Goal: Contribute content

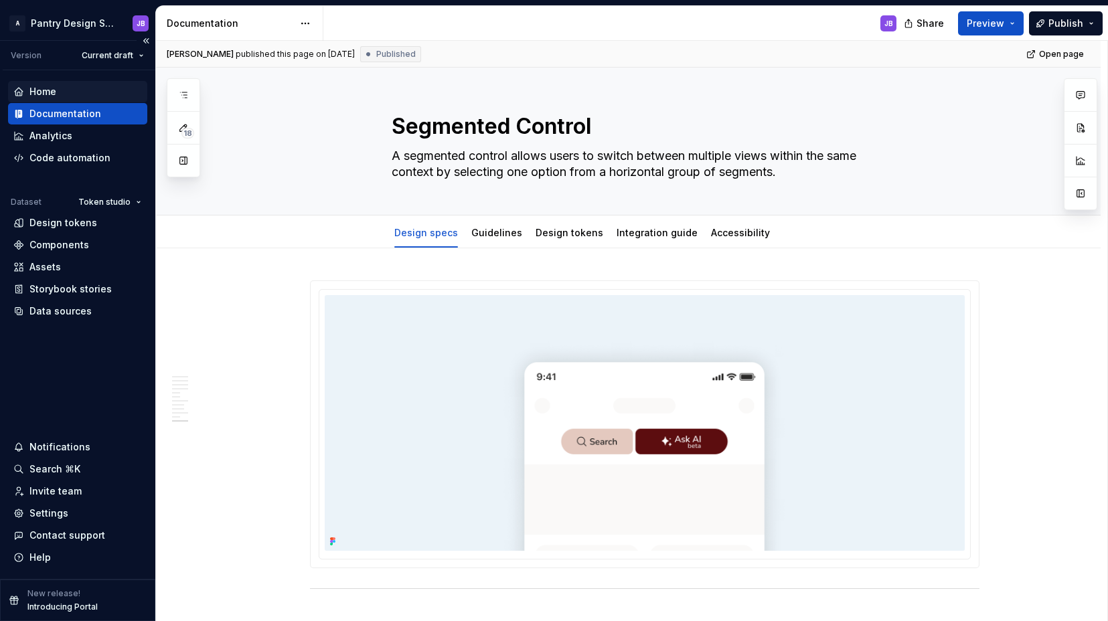
scroll to position [3670, 0]
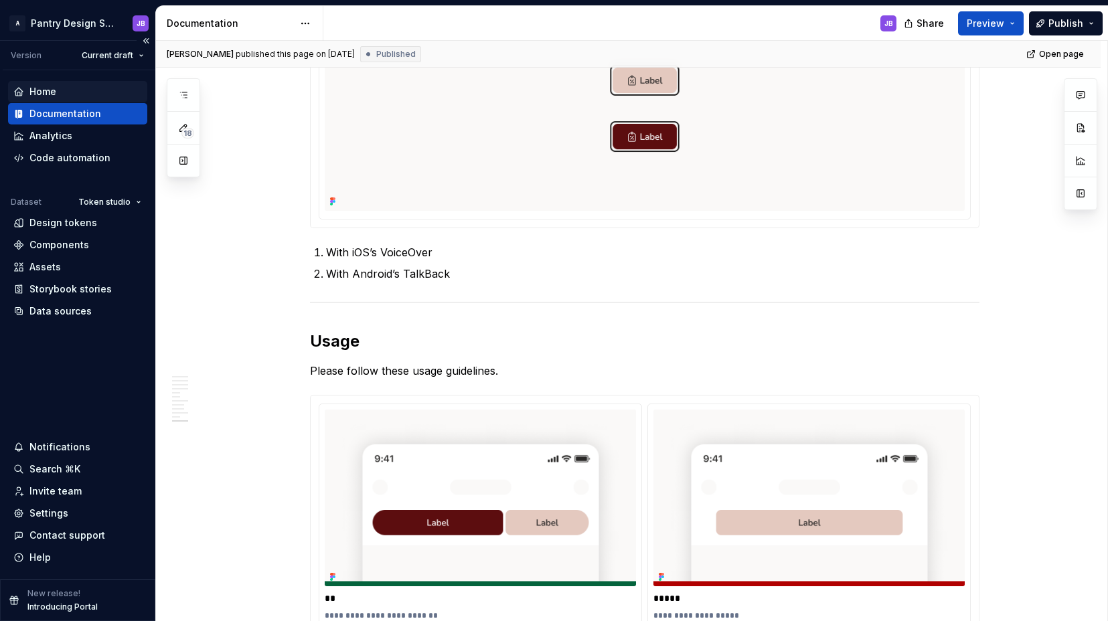
click at [53, 91] on div "Home" at bounding box center [42, 91] width 27 height 13
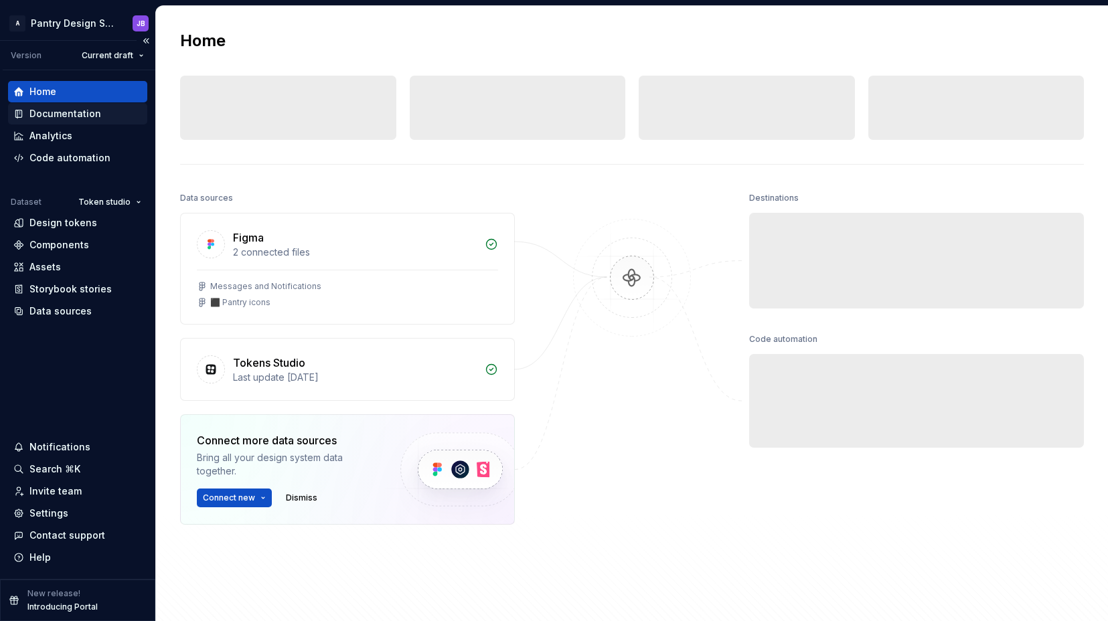
click at [68, 114] on div "Documentation" at bounding box center [65, 113] width 72 height 13
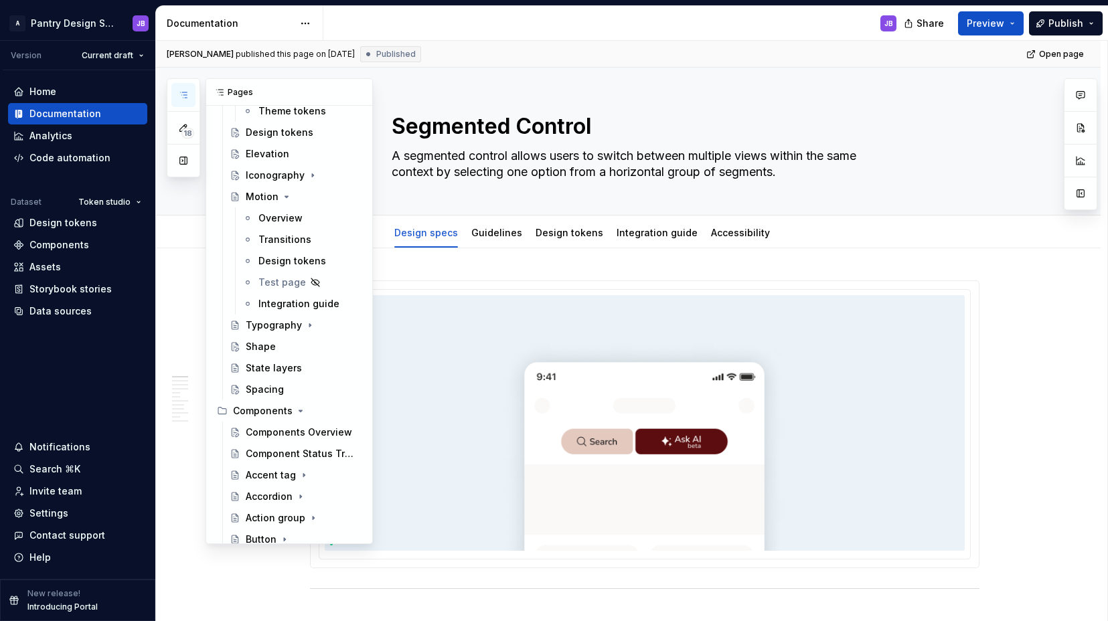
scroll to position [282, 0]
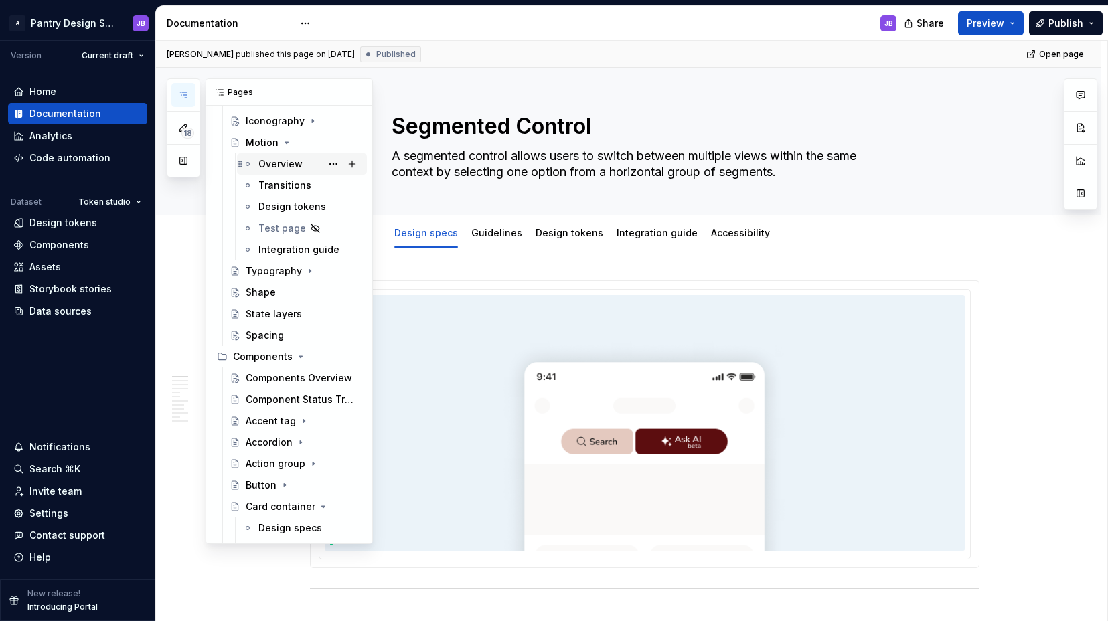
click at [275, 166] on div "Overview" at bounding box center [280, 163] width 44 height 13
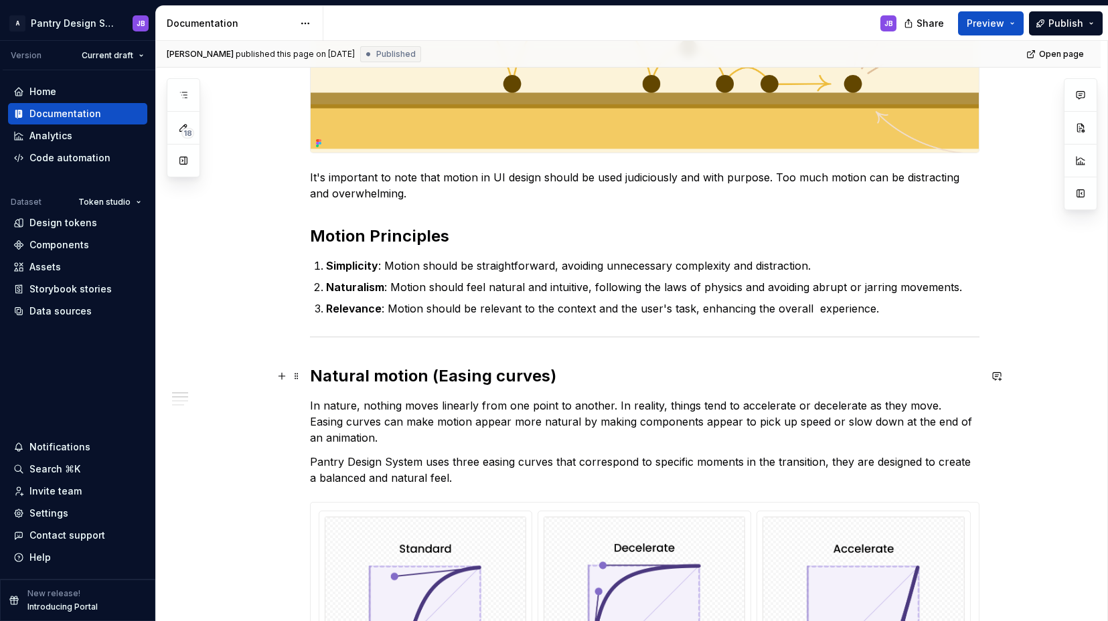
scroll to position [413, 0]
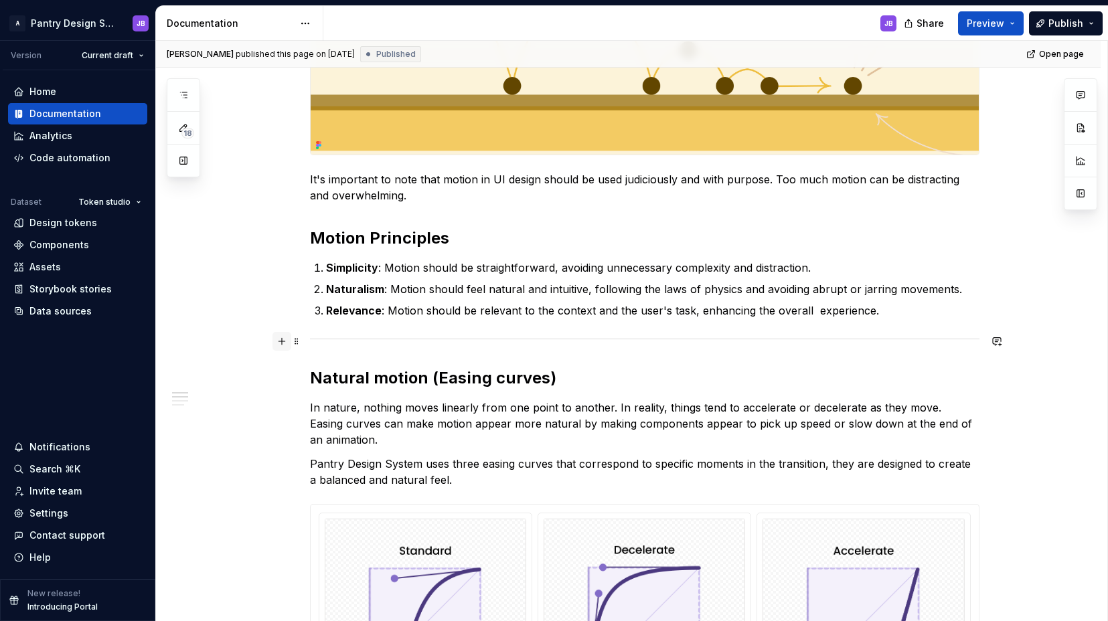
click at [285, 343] on button "button" at bounding box center [281, 341] width 19 height 19
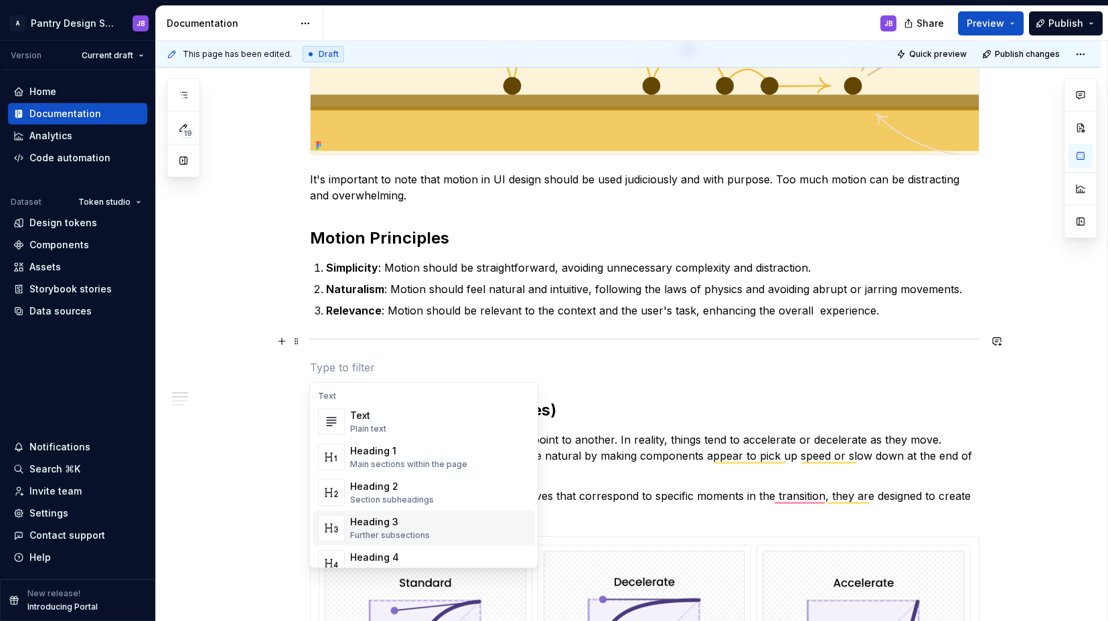
click at [404, 536] on div "Further subsections" at bounding box center [390, 535] width 80 height 11
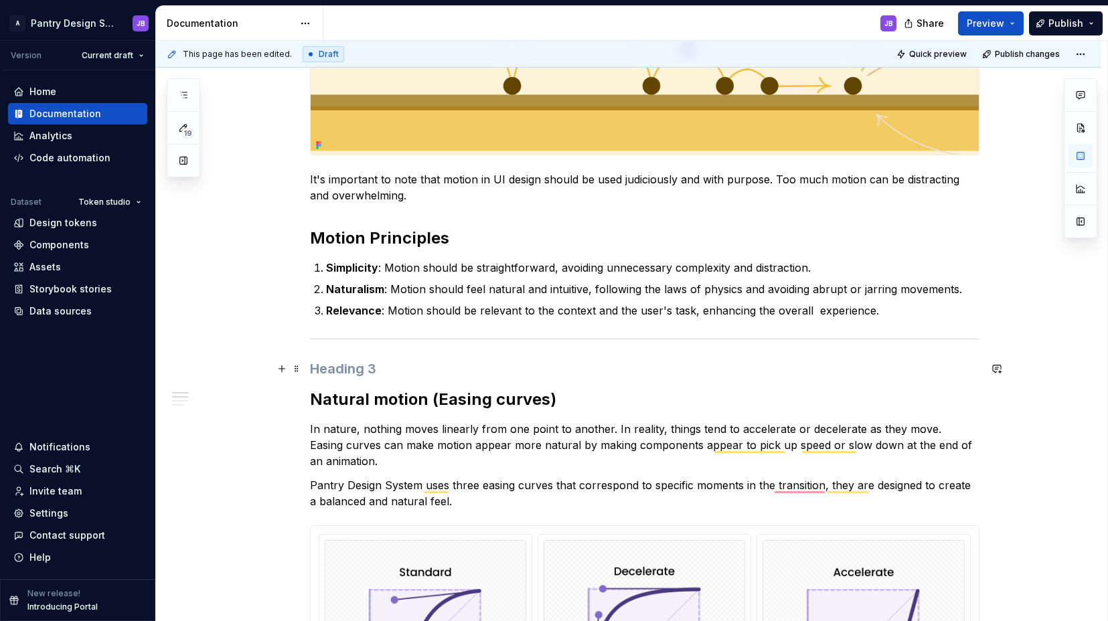
click at [312, 370] on h3 "To enrich screen reader interactions, please activate Accessibility in Grammarl…" at bounding box center [644, 369] width 669 height 19
type textarea "*"
click at [324, 371] on h3 "To enrich screen reader interactions, please activate Accessibility in Grammarl…" at bounding box center [644, 369] width 669 height 19
click at [342, 368] on h3 "Animation categories" at bounding box center [644, 369] width 669 height 19
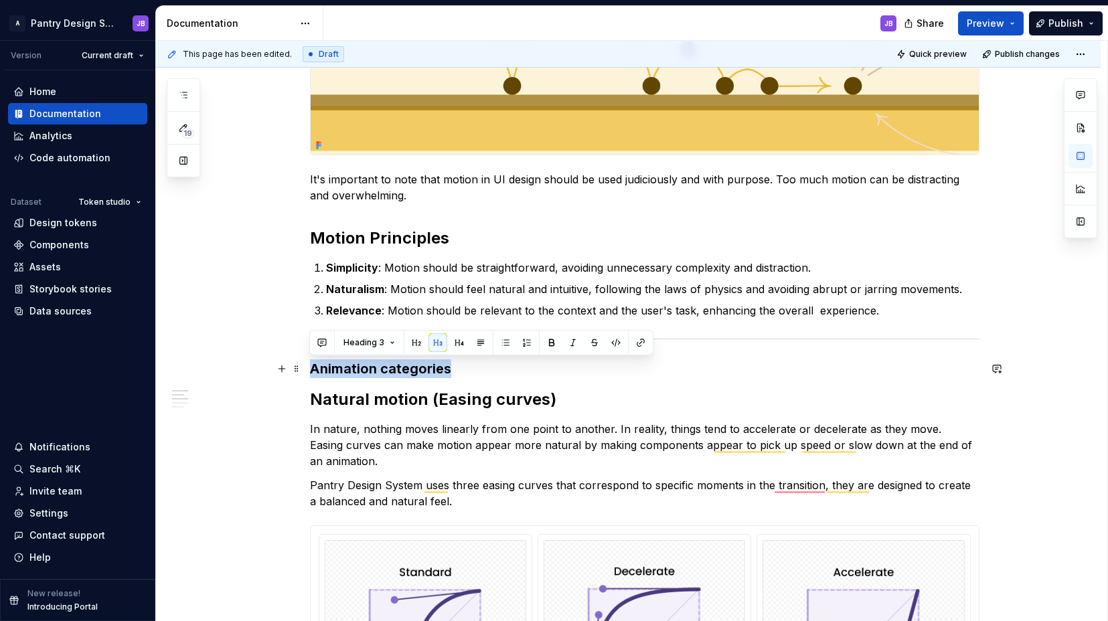
click at [342, 368] on h3 "Animation categories" at bounding box center [644, 369] width 669 height 19
click at [415, 345] on button "button" at bounding box center [416, 342] width 19 height 19
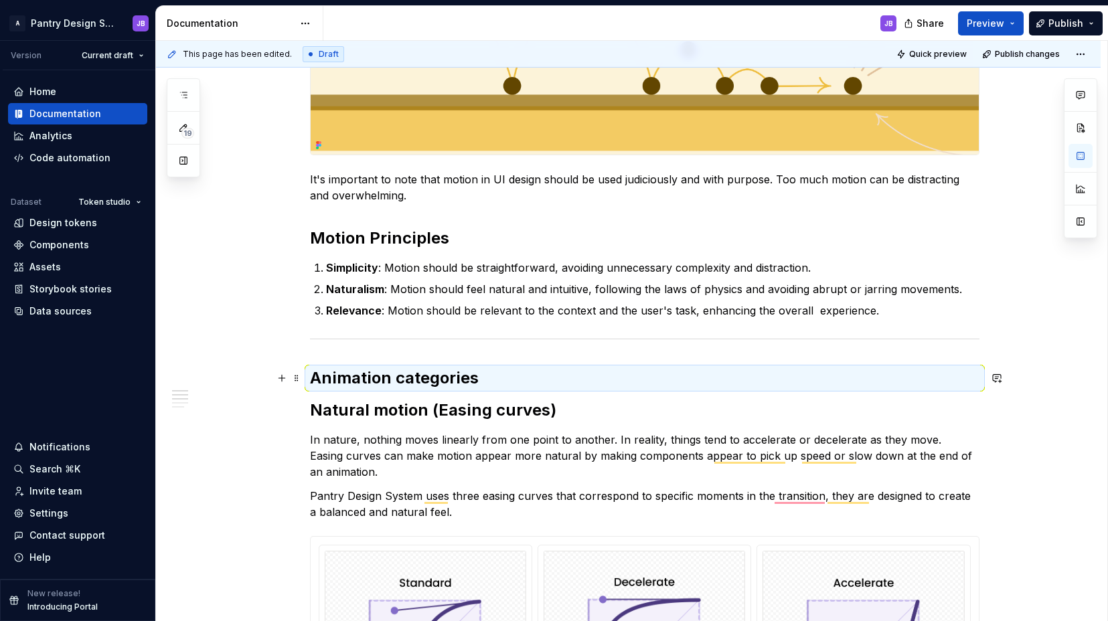
click at [481, 378] on h2 "Animation categories" at bounding box center [644, 378] width 669 height 21
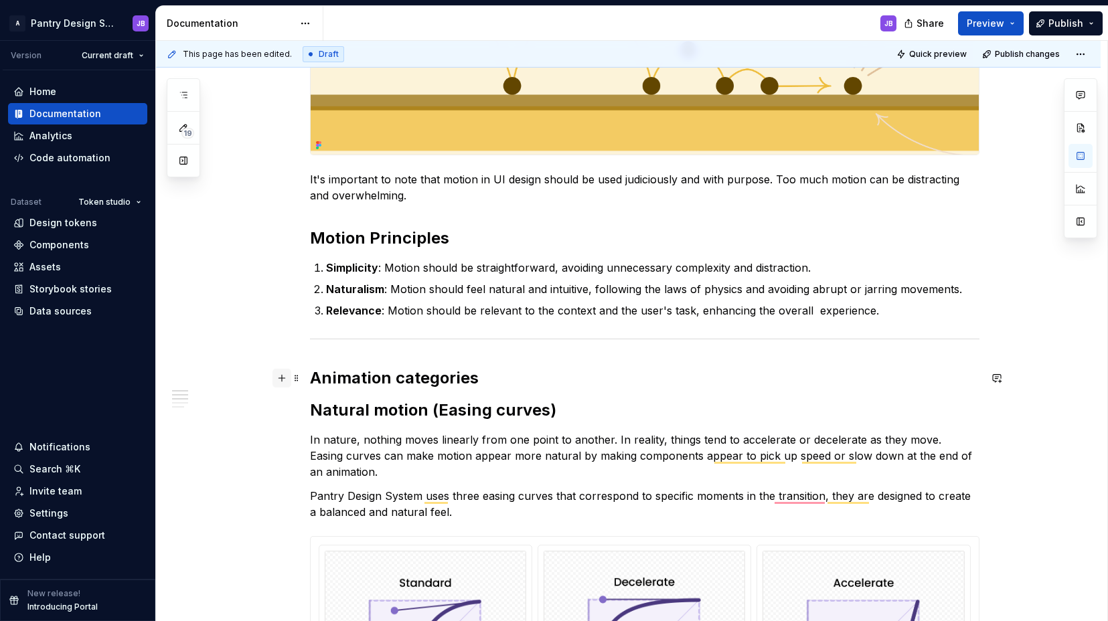
click at [283, 380] on button "button" at bounding box center [281, 378] width 19 height 19
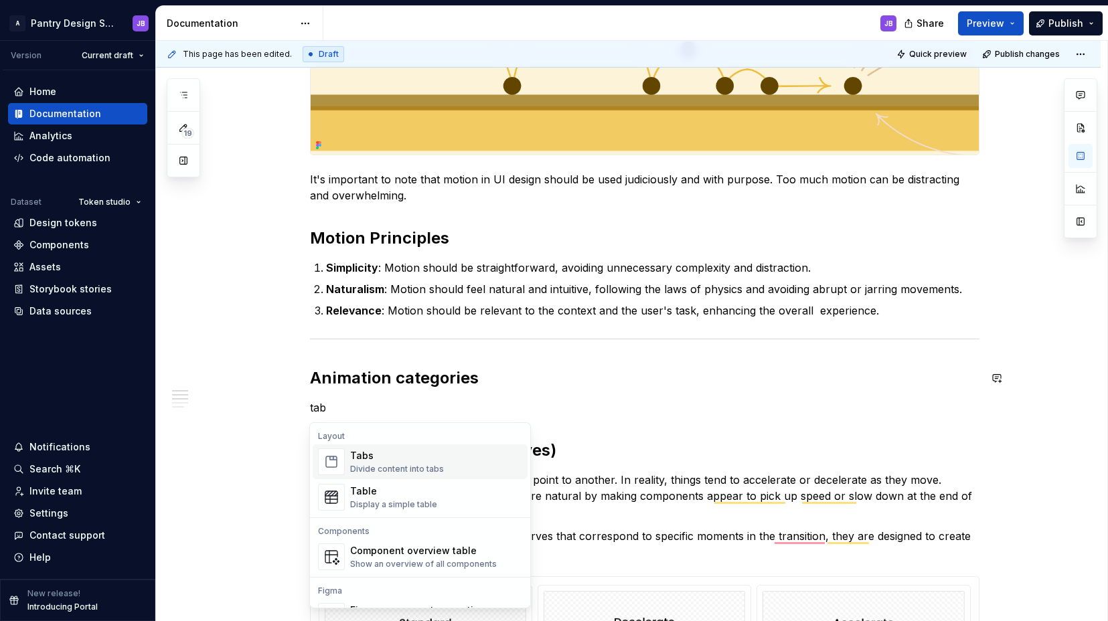
click at [367, 462] on div "Tabs" at bounding box center [397, 455] width 94 height 13
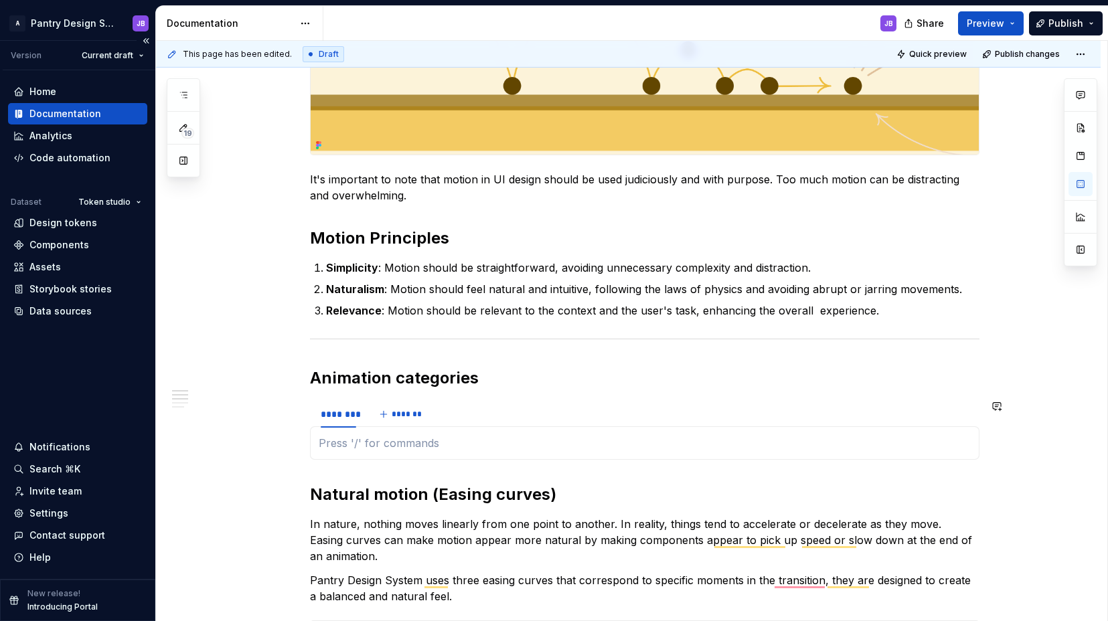
type textarea "*"
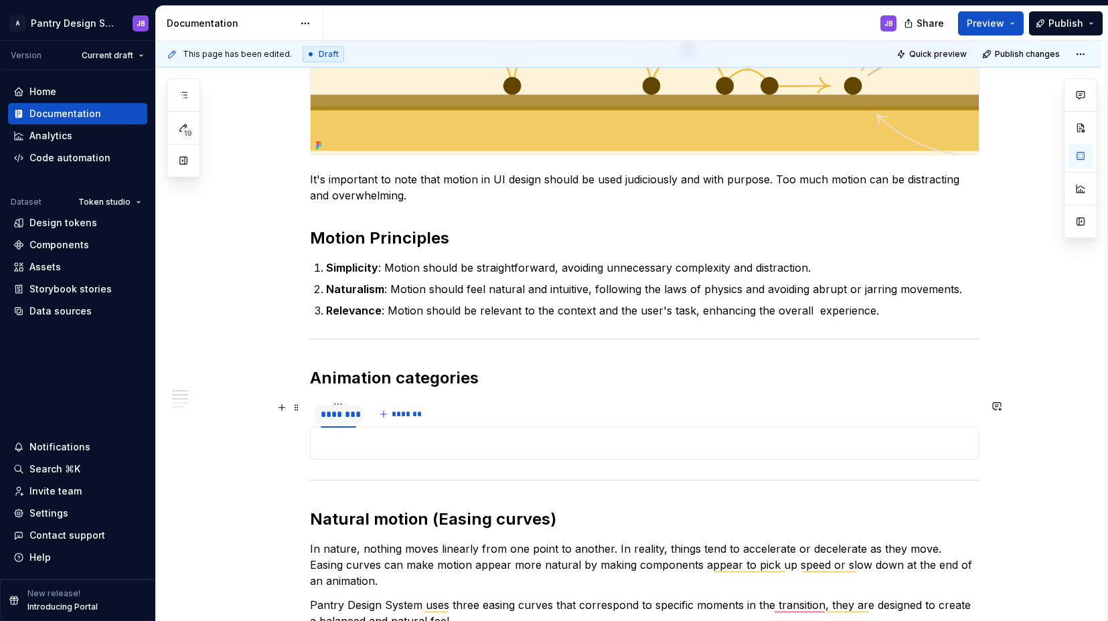
click at [342, 412] on div "********" at bounding box center [338, 414] width 35 height 13
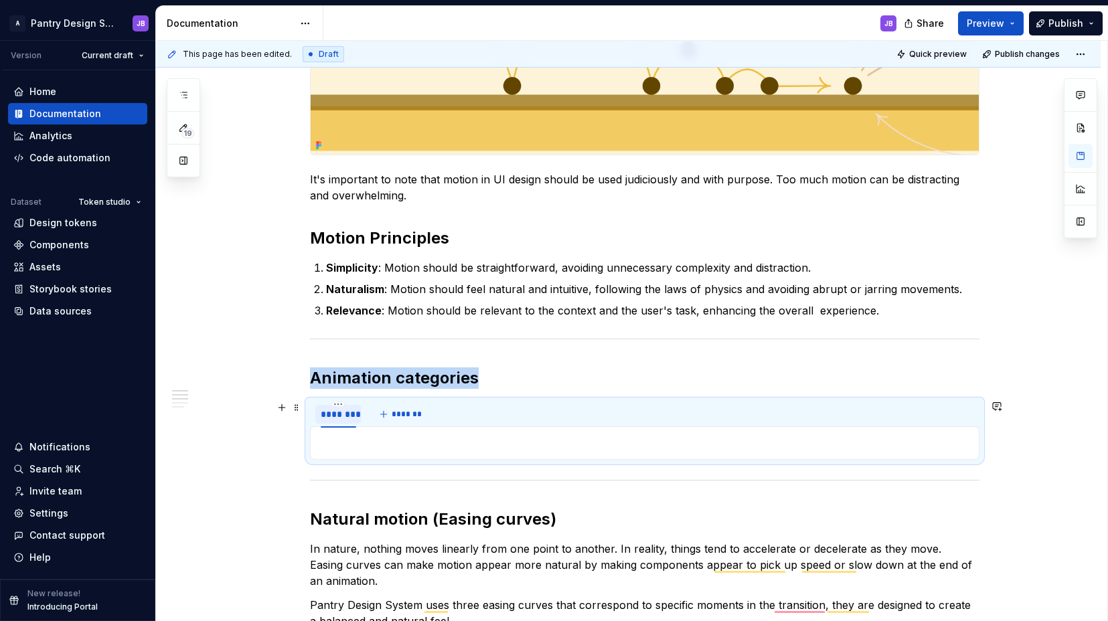
click at [337, 414] on div "********" at bounding box center [338, 414] width 35 height 13
type input "**********"
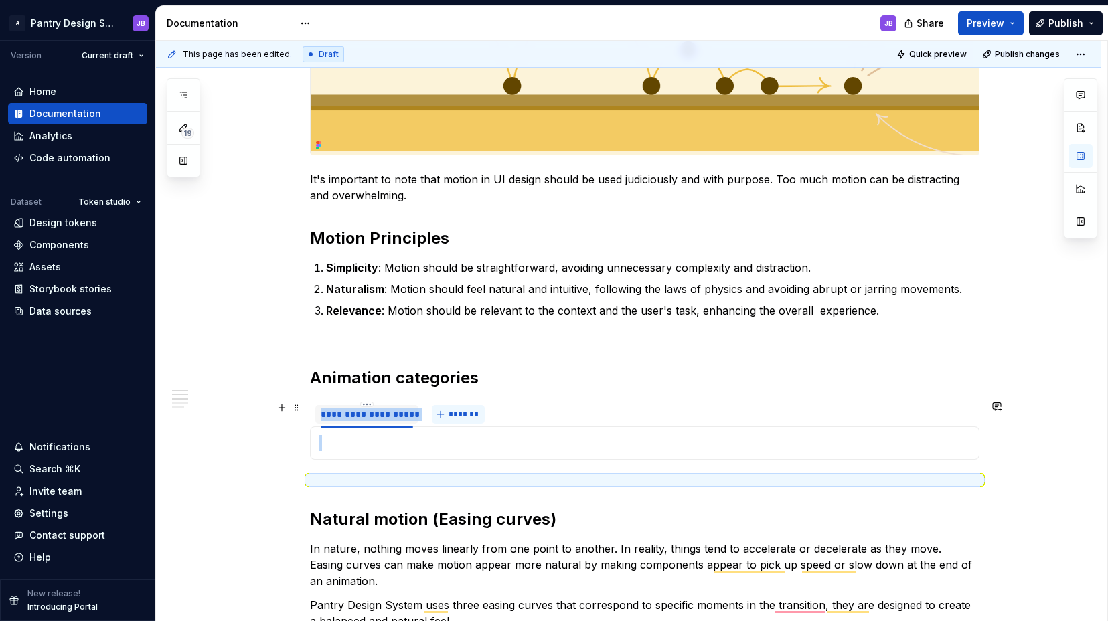
click at [470, 414] on span "*******" at bounding box center [464, 414] width 30 height 11
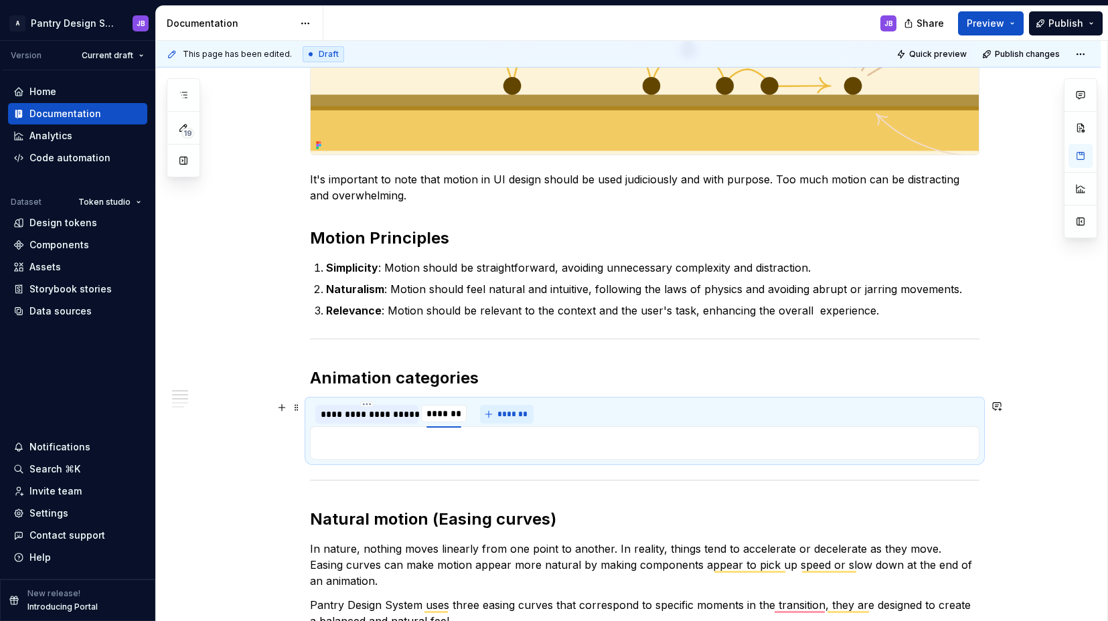
type input "**********"
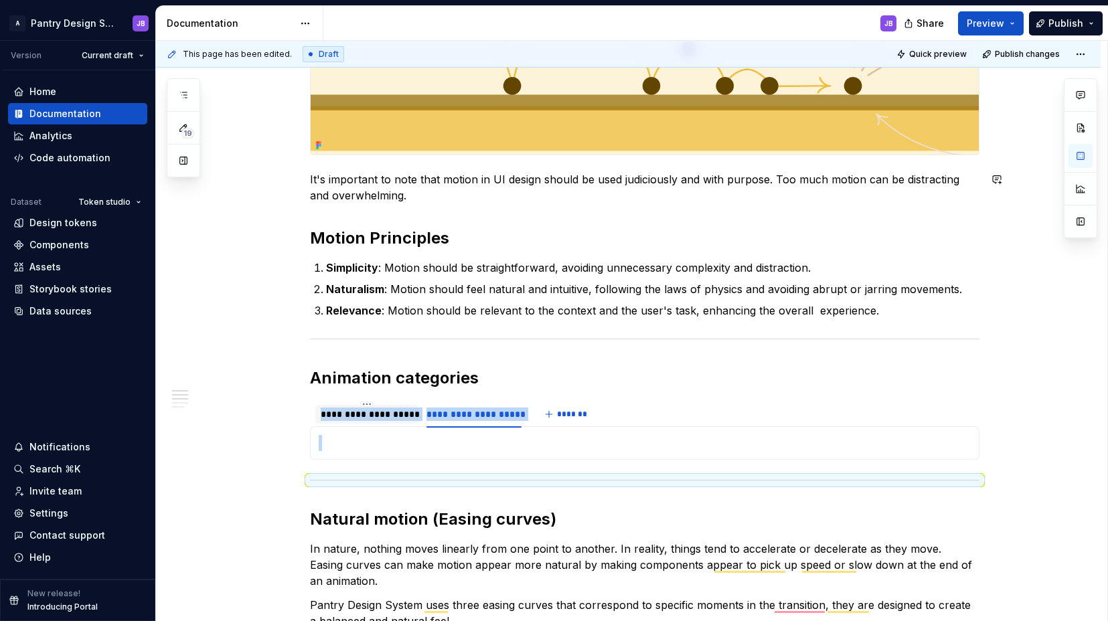
scroll to position [0, 0]
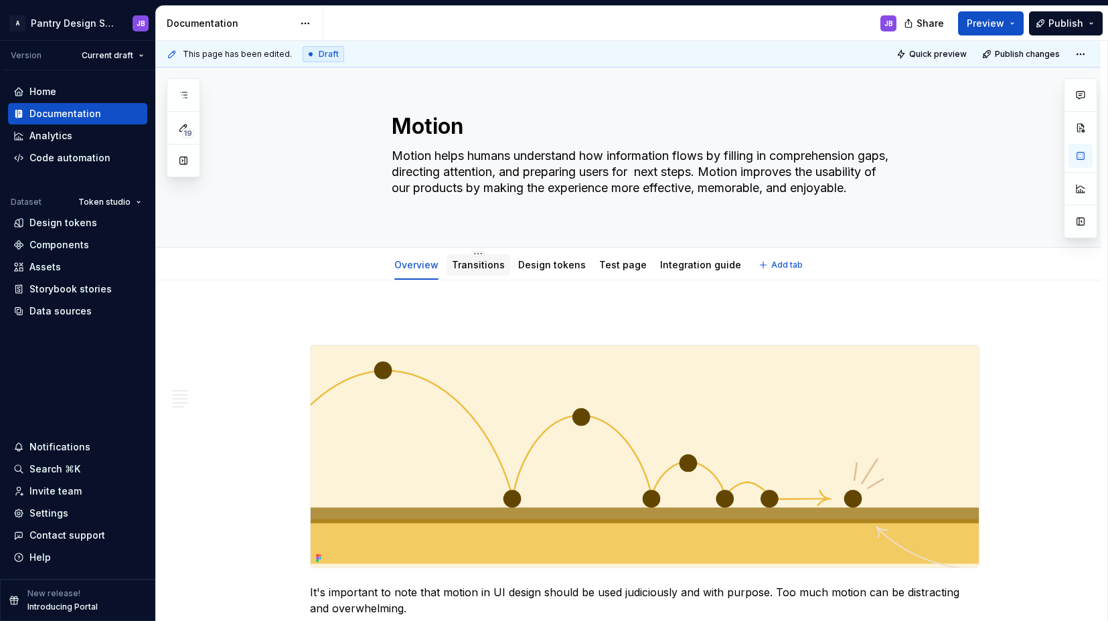
click at [471, 266] on link "Transitions" at bounding box center [478, 264] width 53 height 11
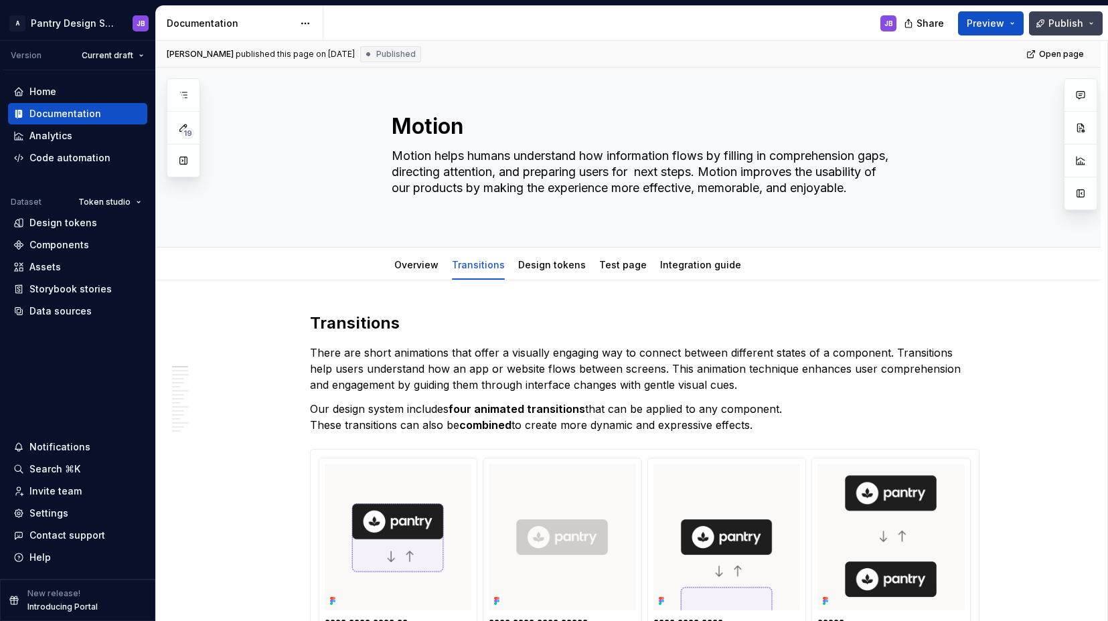
click at [1064, 23] on span "Publish" at bounding box center [1065, 23] width 35 height 13
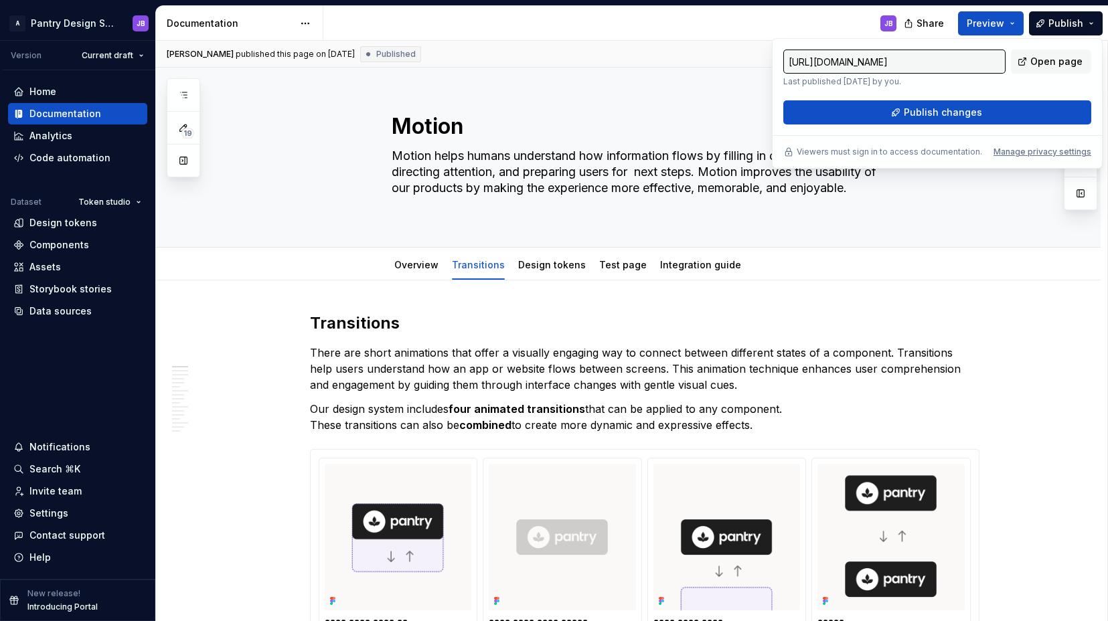
scroll to position [0, 129]
click at [959, 110] on span "Publish changes" at bounding box center [943, 112] width 78 height 13
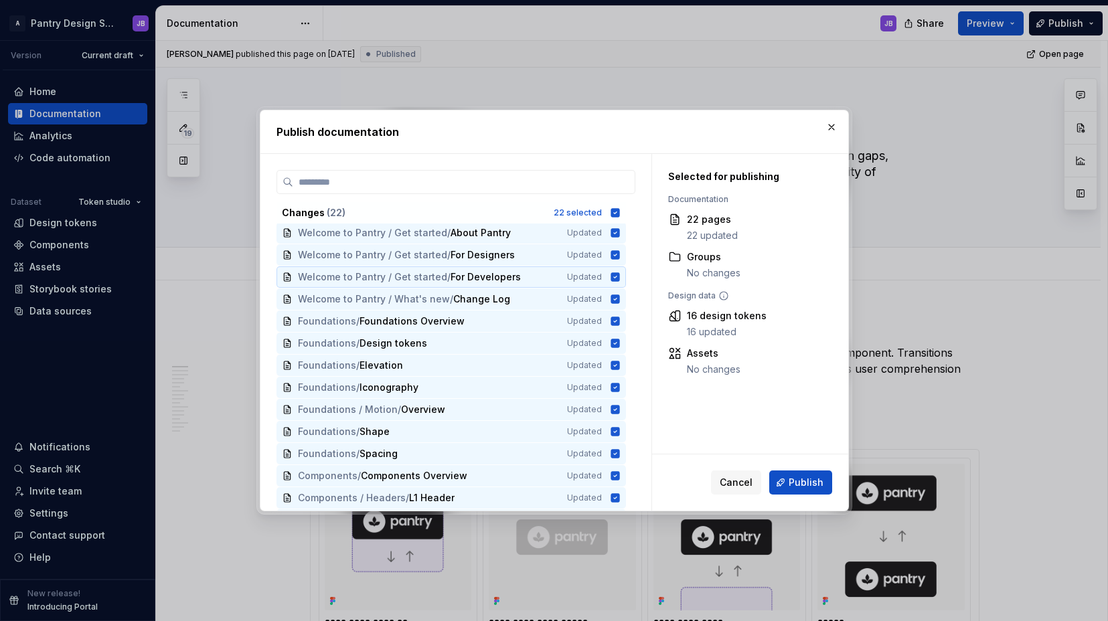
scroll to position [0, 0]
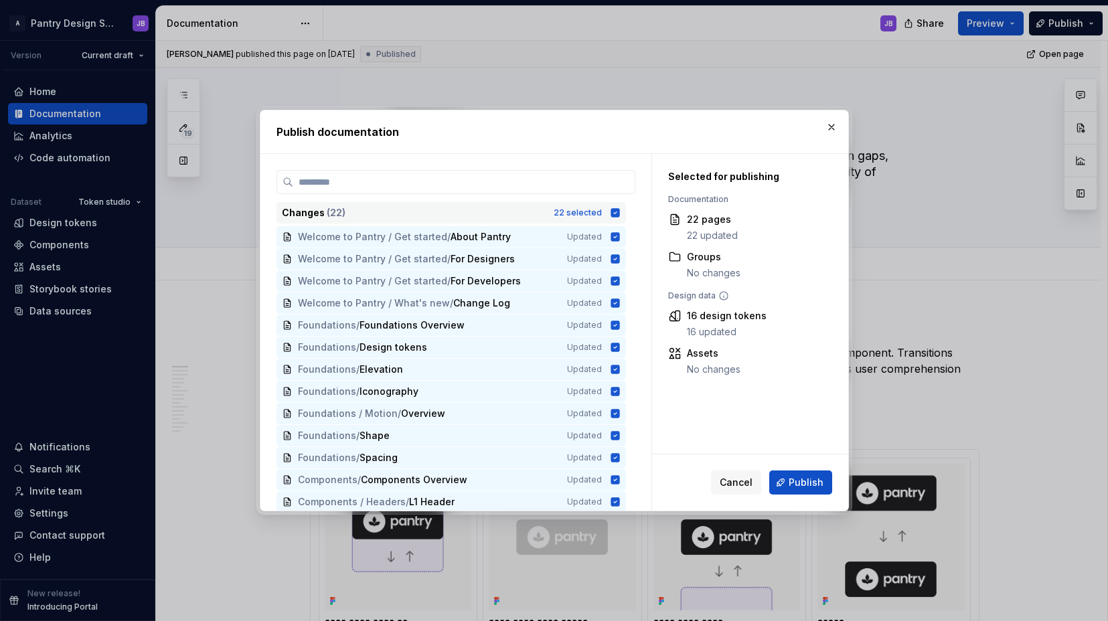
click at [613, 211] on icon at bounding box center [615, 212] width 9 height 9
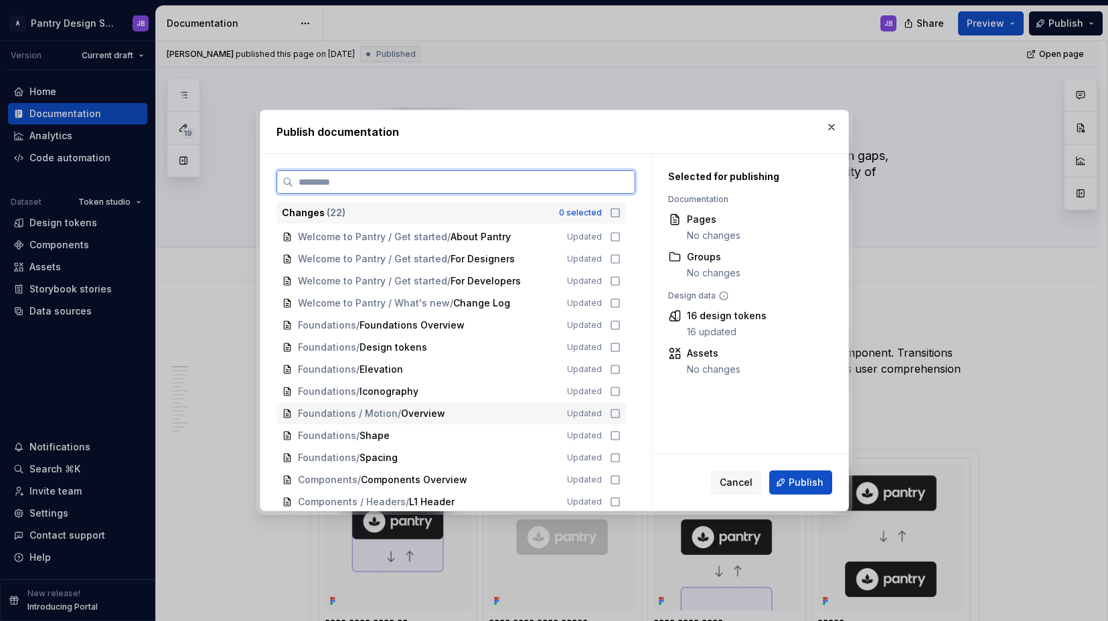
click at [615, 416] on icon at bounding box center [615, 413] width 11 height 11
click at [615, 392] on icon at bounding box center [615, 391] width 11 height 11
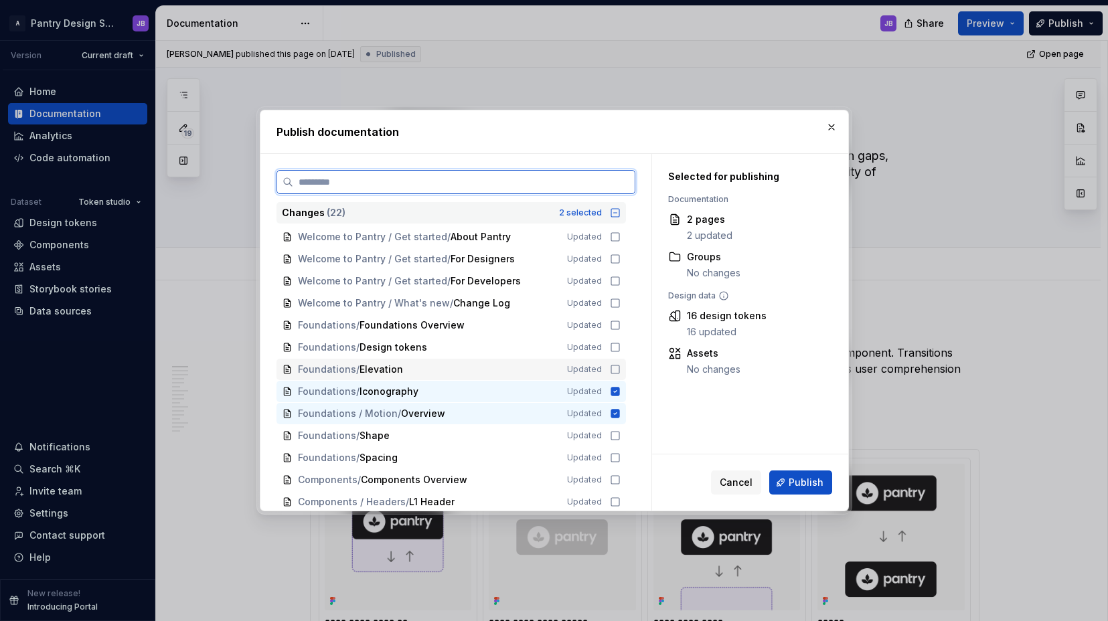
click at [615, 374] on icon at bounding box center [615, 369] width 11 height 11
click at [618, 349] on icon at bounding box center [615, 347] width 8 height 8
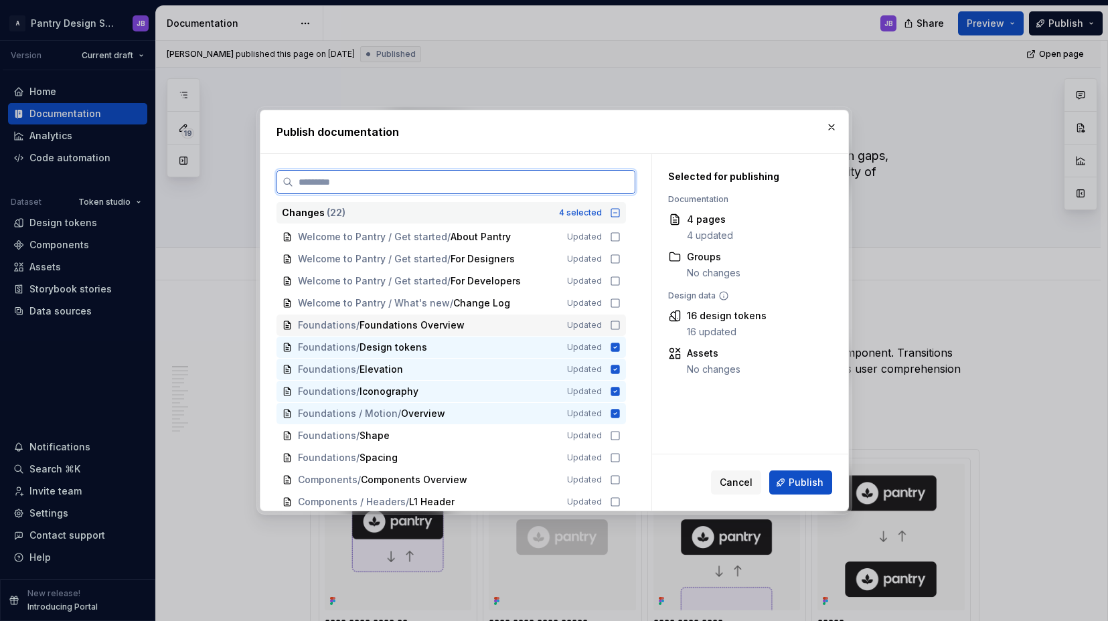
click at [617, 323] on icon at bounding box center [615, 325] width 11 height 11
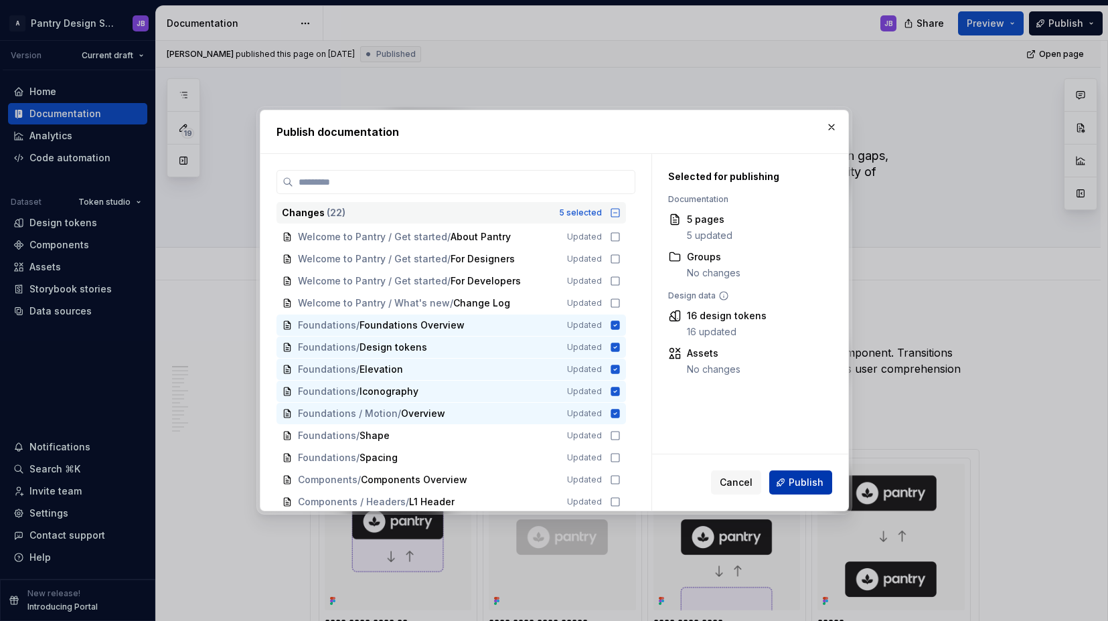
click at [777, 483] on button "Publish" at bounding box center [800, 483] width 63 height 24
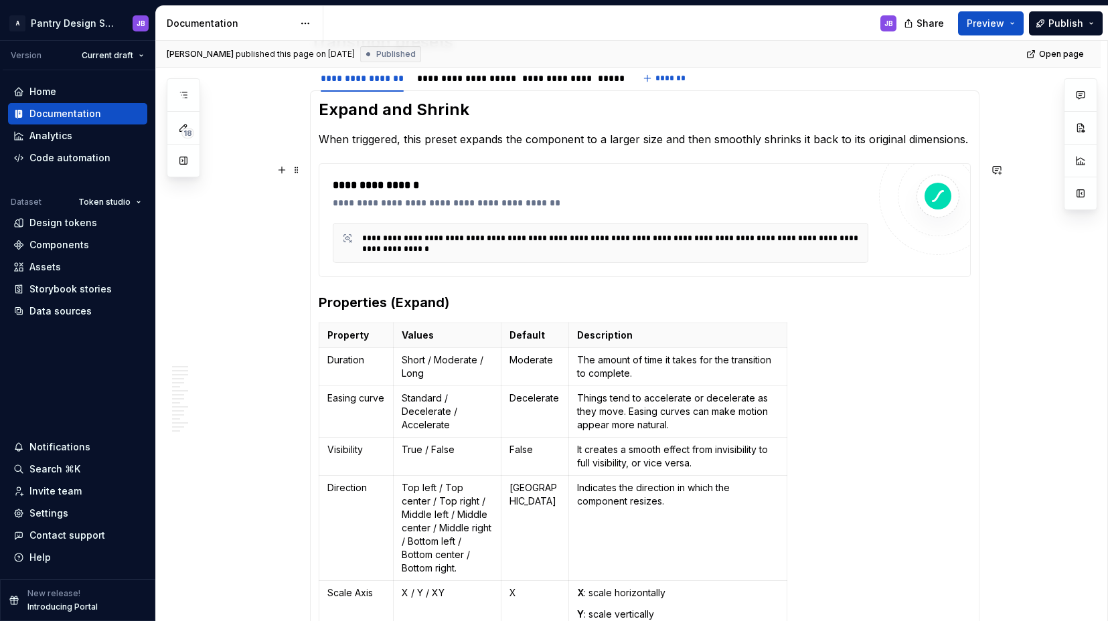
scroll to position [715, 0]
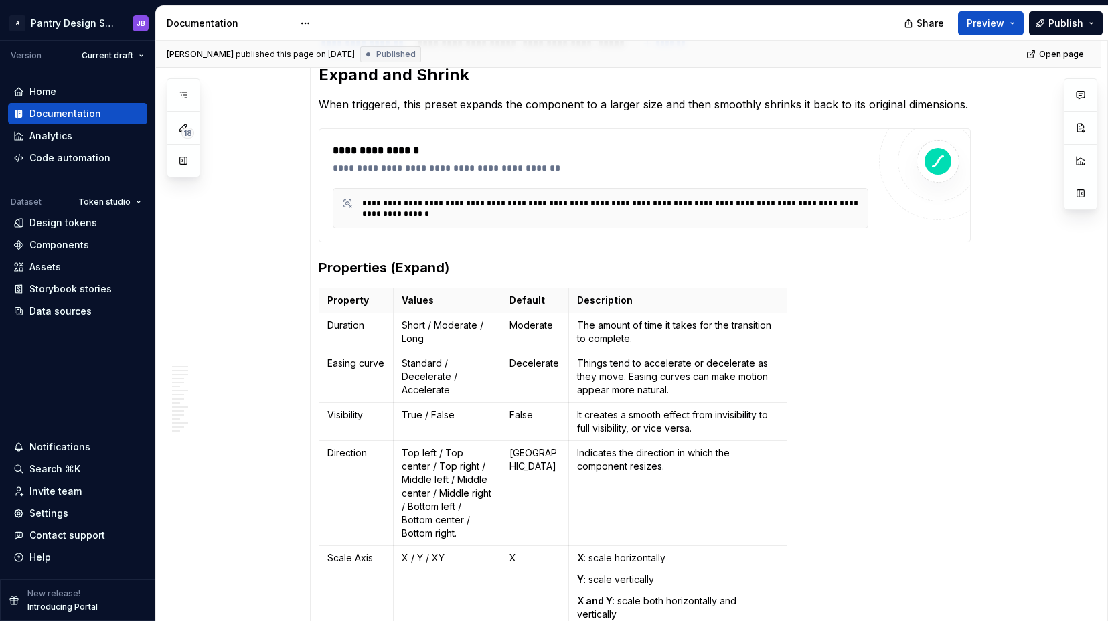
type textarea "*"
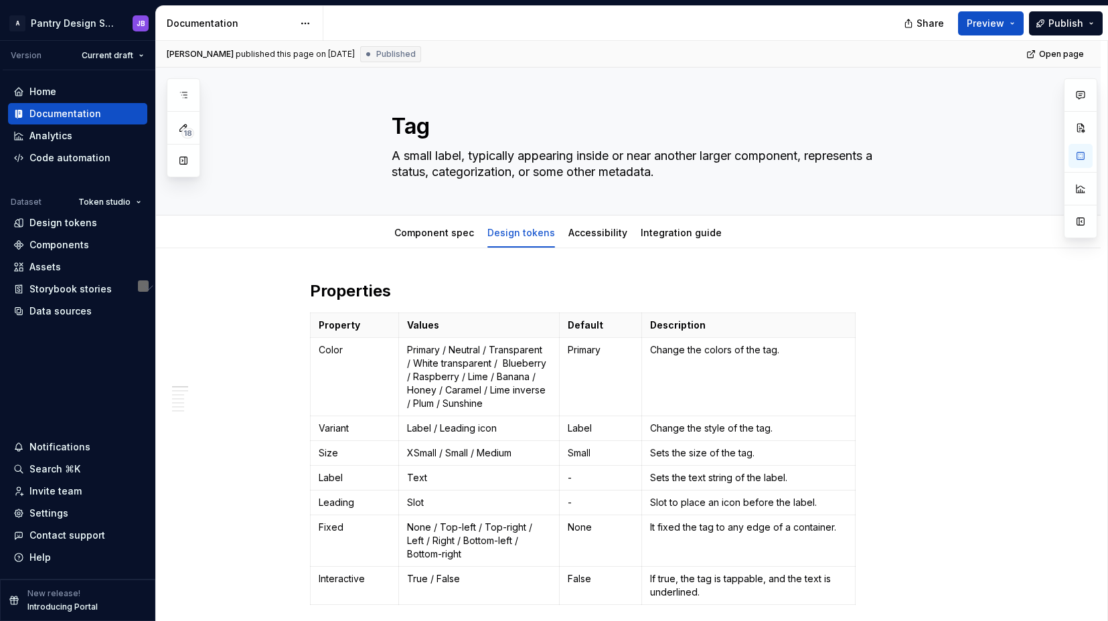
type textarea "*"
